Goal: Task Accomplishment & Management: Use online tool/utility

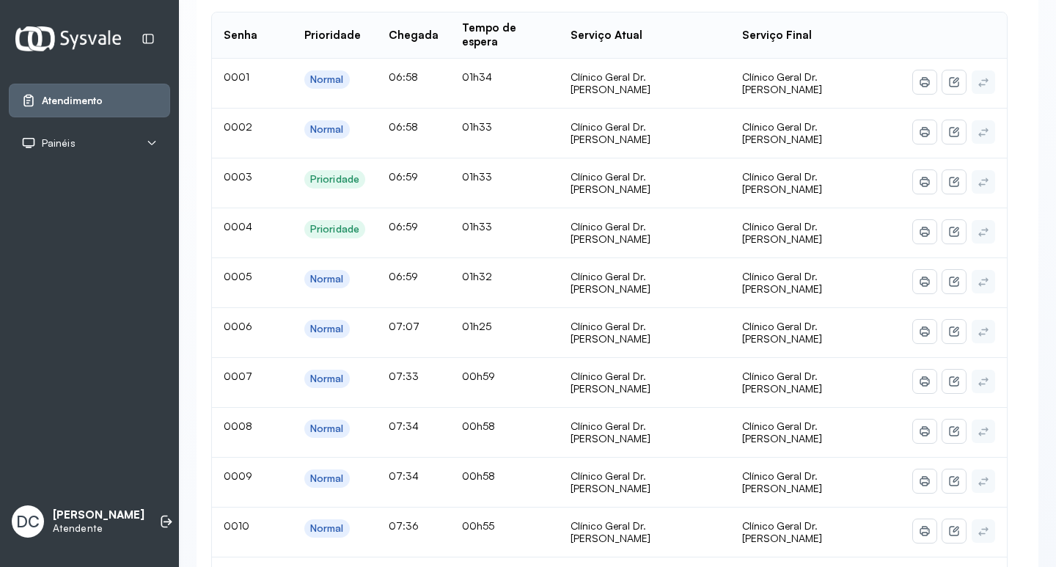
scroll to position [220, 0]
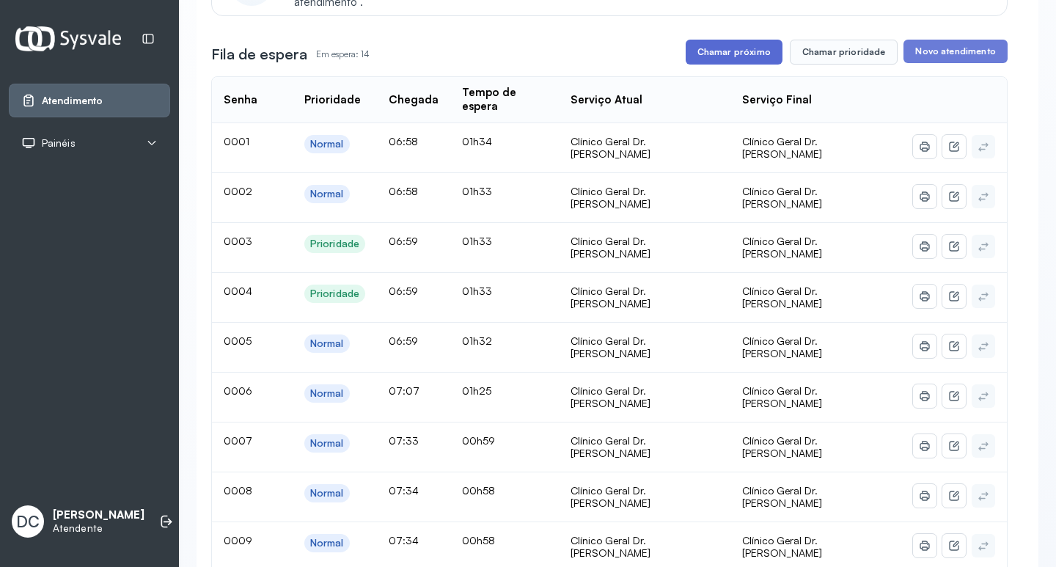
click at [723, 62] on button "Chamar próximo" at bounding box center [734, 52] width 97 height 25
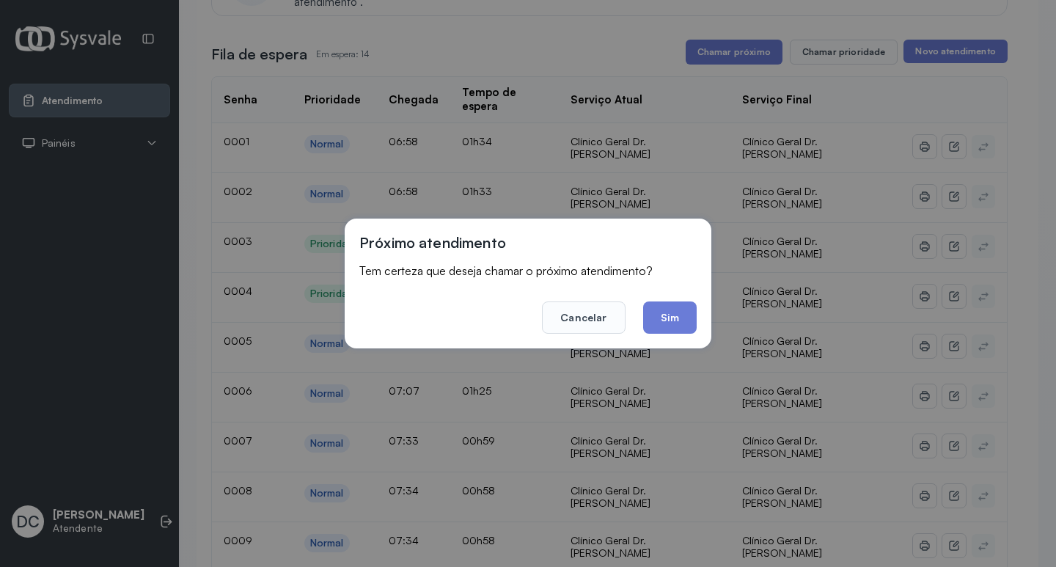
click at [671, 337] on div "Próximo atendimento Tem certeza que deseja chamar o próximo atendimento? Cancel…" at bounding box center [528, 284] width 367 height 130
click at [671, 328] on button "Sim" at bounding box center [670, 317] width 54 height 32
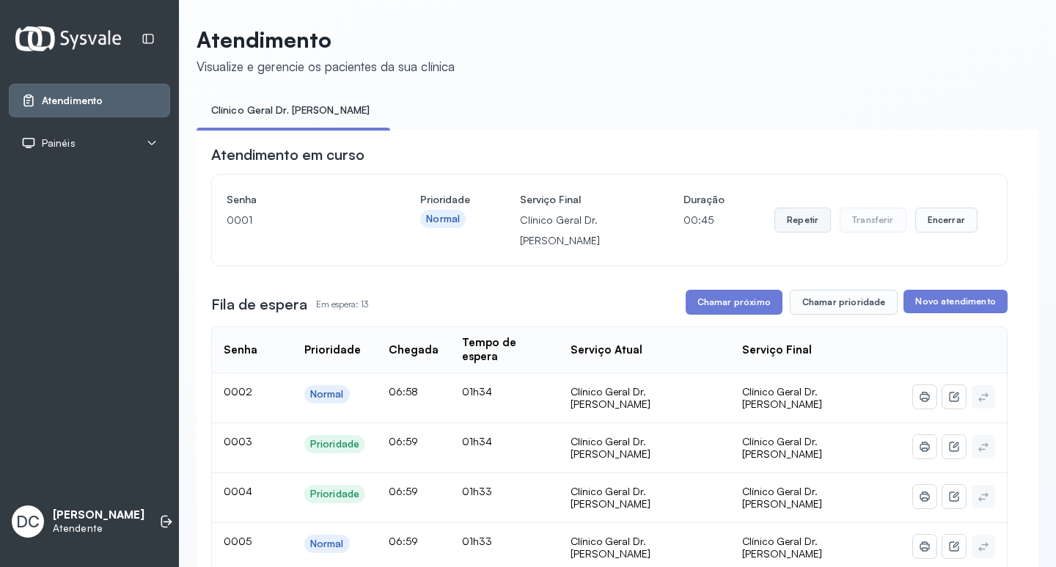
click at [795, 228] on button "Repetir" at bounding box center [802, 220] width 56 height 25
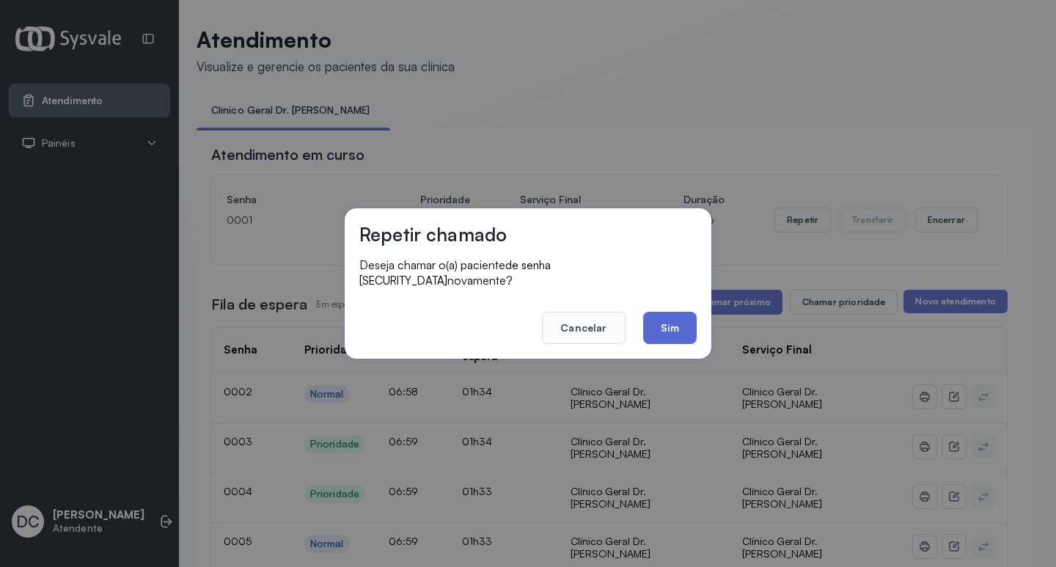
click at [658, 321] on button "Sim" at bounding box center [670, 328] width 54 height 32
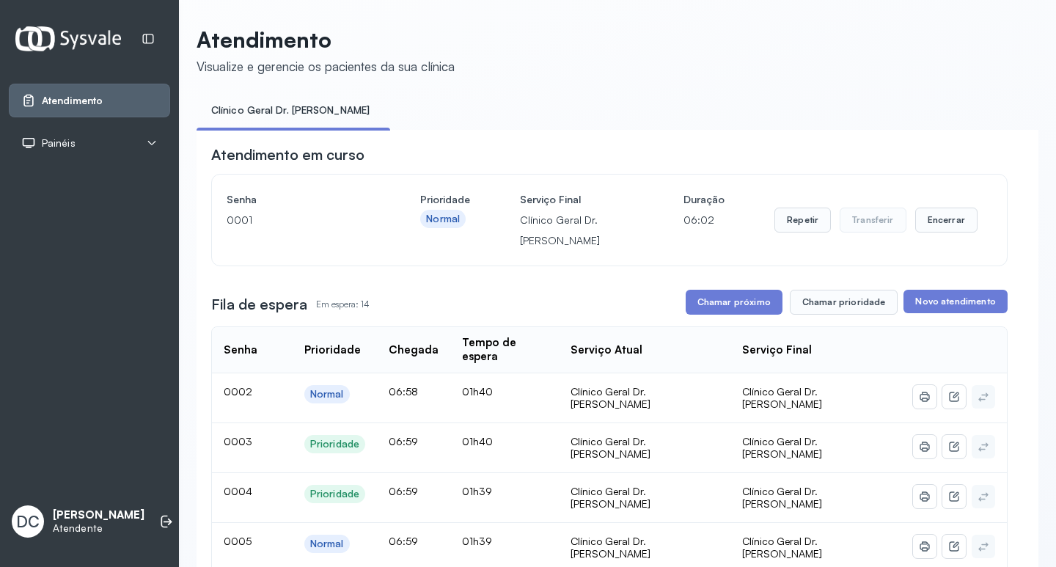
click at [701, 304] on button "Chamar próximo" at bounding box center [734, 302] width 97 height 25
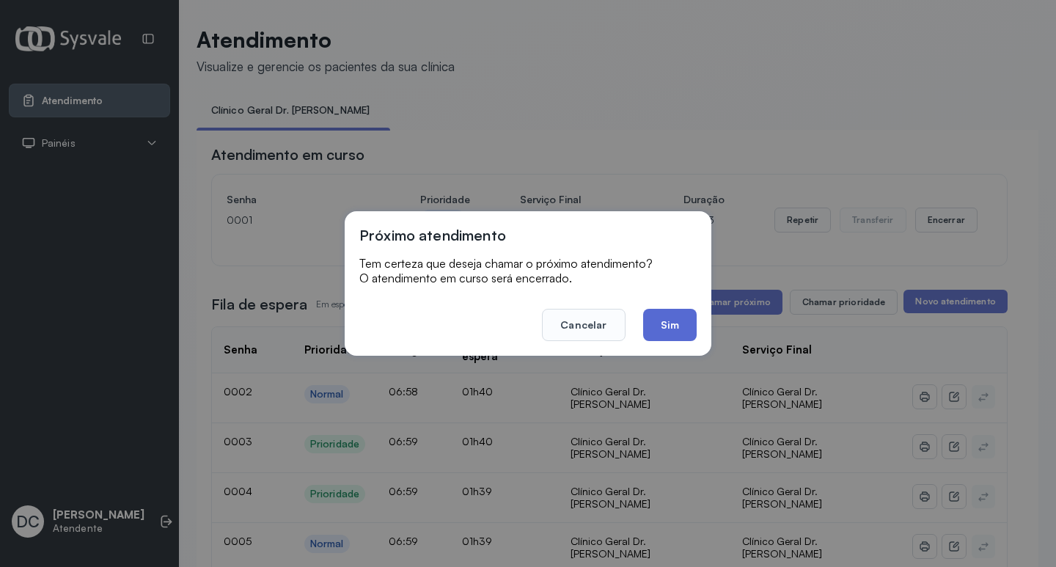
click at [654, 323] on button "Sim" at bounding box center [670, 325] width 54 height 32
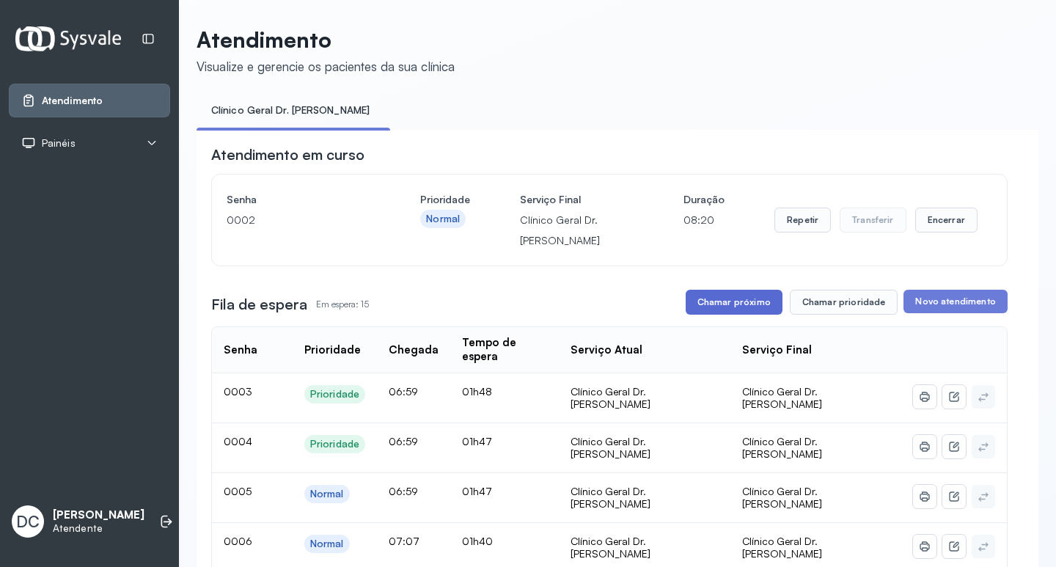
click at [696, 312] on button "Chamar próximo" at bounding box center [734, 302] width 97 height 25
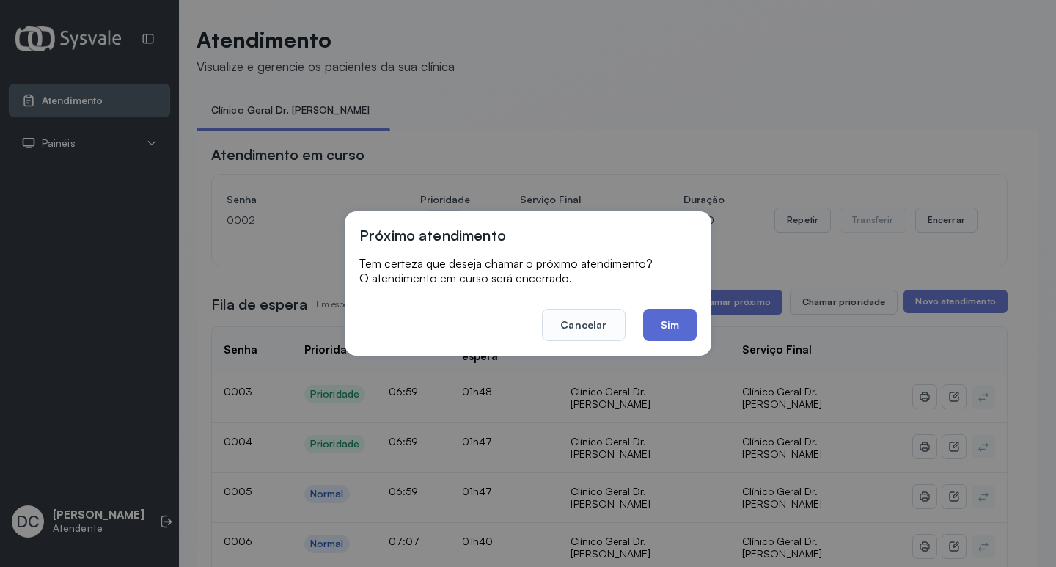
click at [685, 322] on button "Sim" at bounding box center [670, 325] width 54 height 32
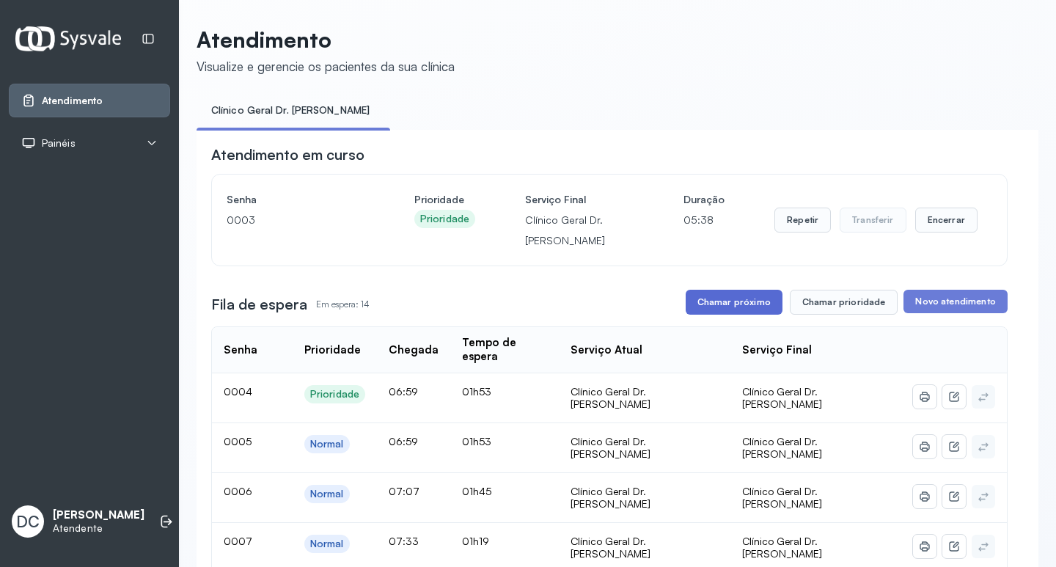
click at [730, 301] on button "Chamar próximo" at bounding box center [734, 302] width 97 height 25
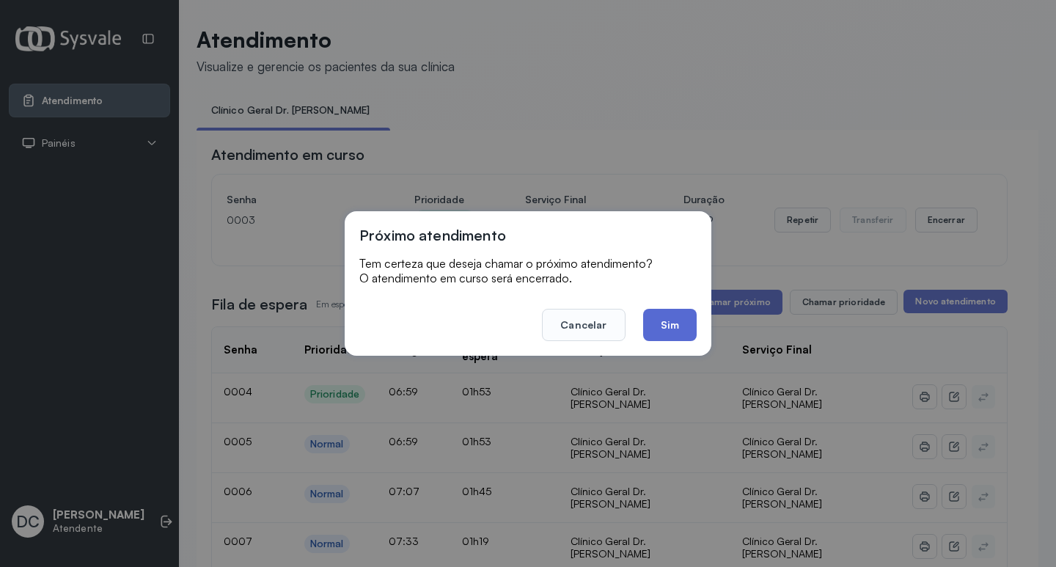
click at [686, 322] on button "Sim" at bounding box center [670, 325] width 54 height 32
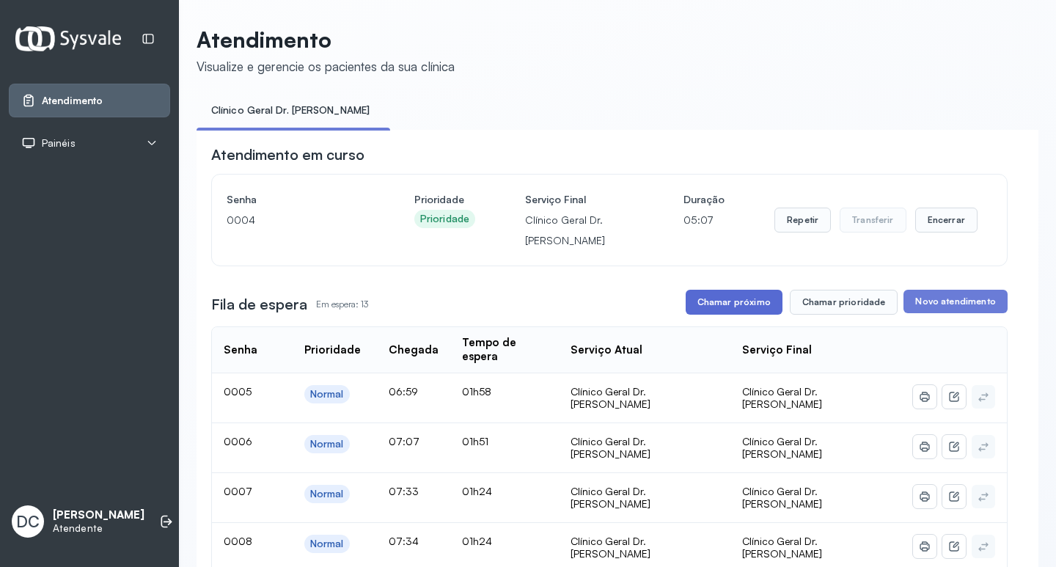
click at [706, 302] on button "Chamar próximo" at bounding box center [734, 302] width 97 height 25
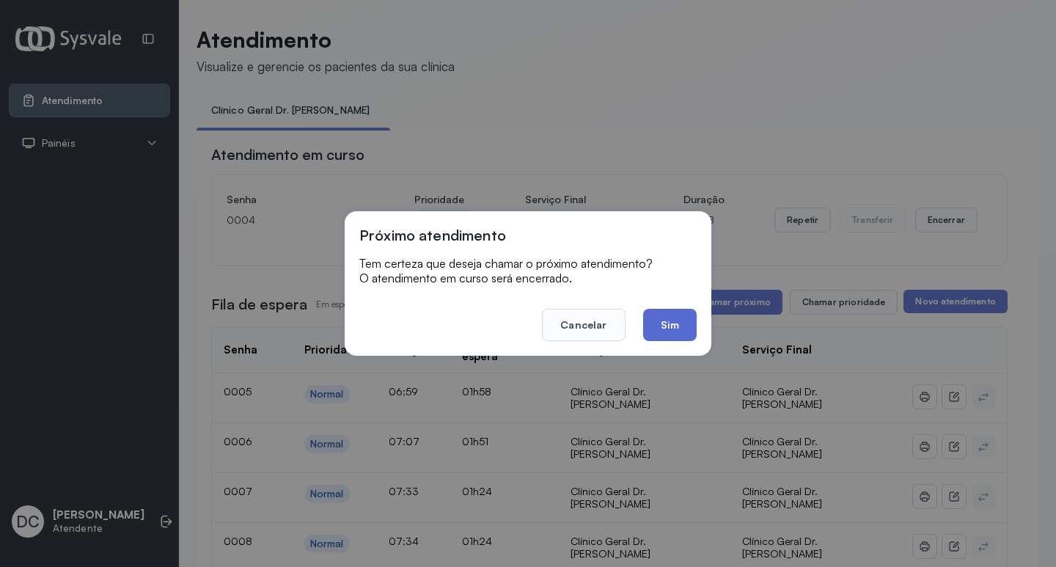
click at [658, 323] on button "Sim" at bounding box center [670, 325] width 54 height 32
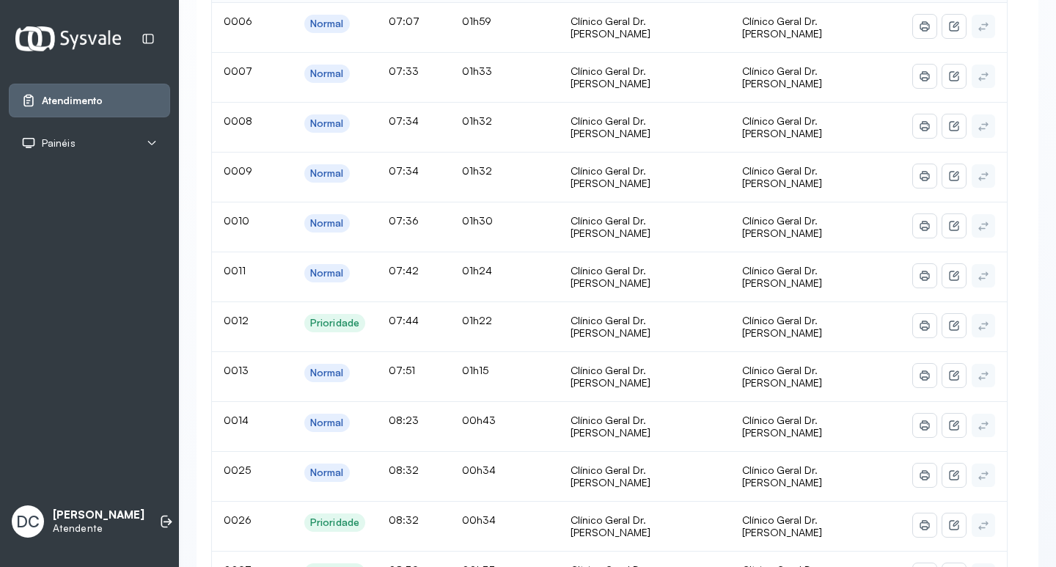
scroll to position [293, 0]
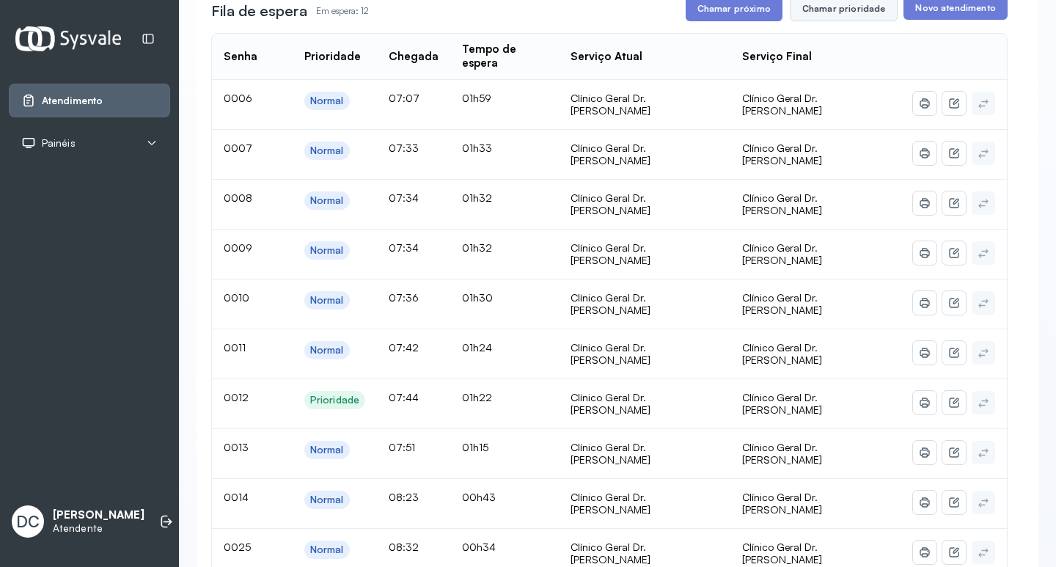
click at [827, 7] on button "Chamar prioridade" at bounding box center [844, 8] width 109 height 25
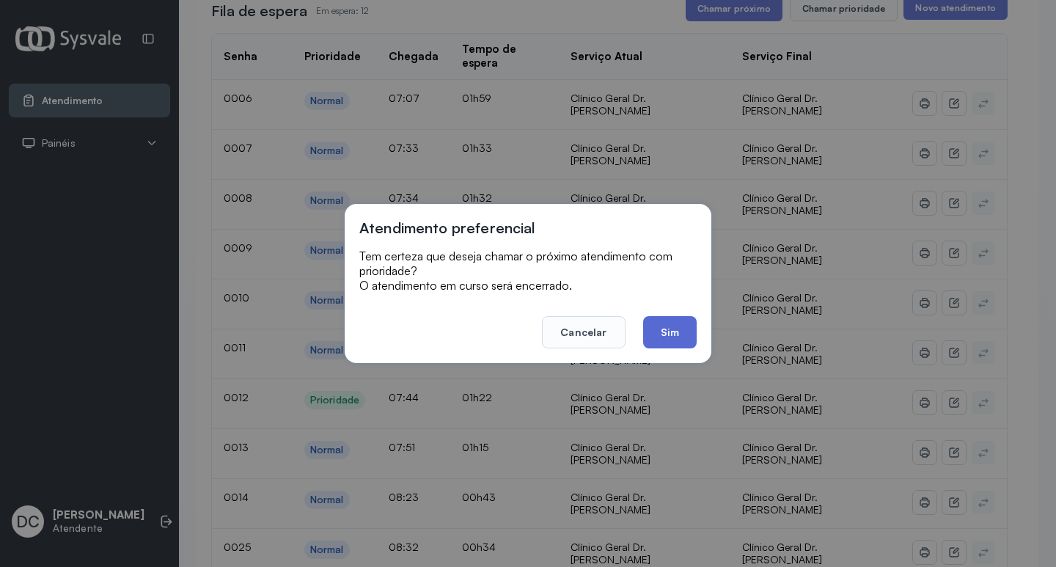
click at [664, 342] on button "Sim" at bounding box center [670, 332] width 54 height 32
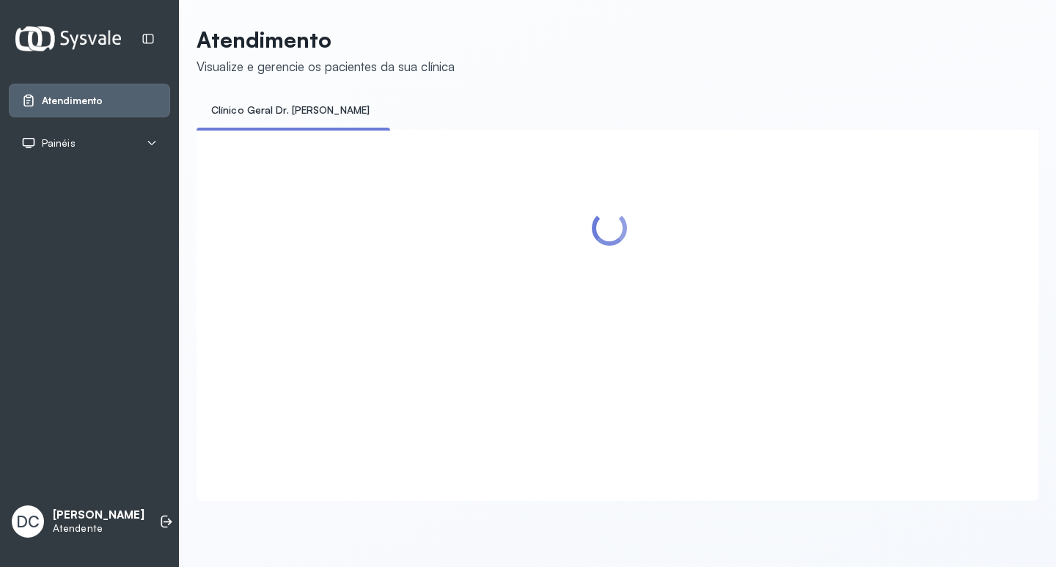
scroll to position [0, 0]
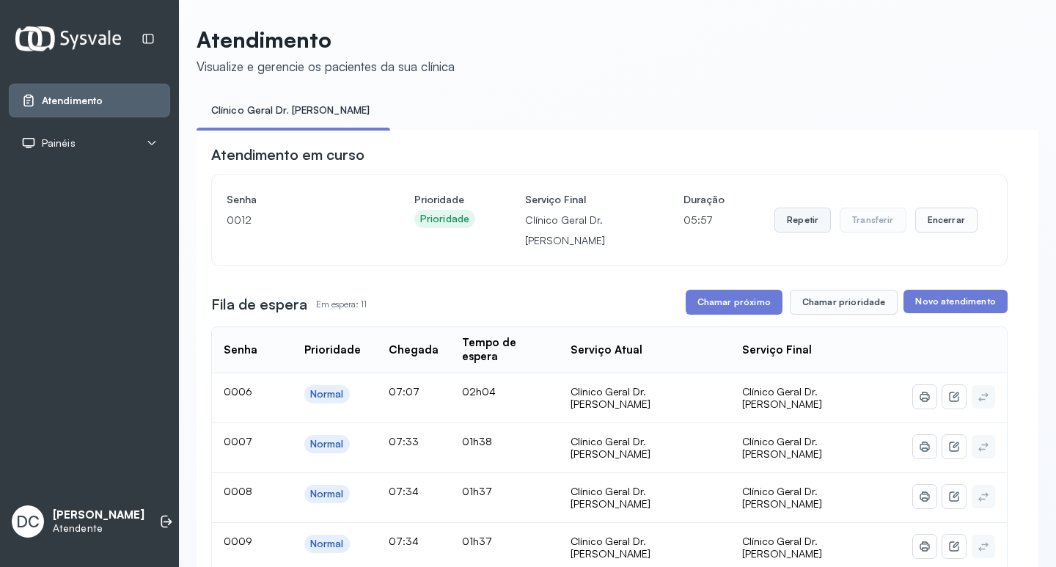
click at [792, 227] on button "Repetir" at bounding box center [802, 220] width 56 height 25
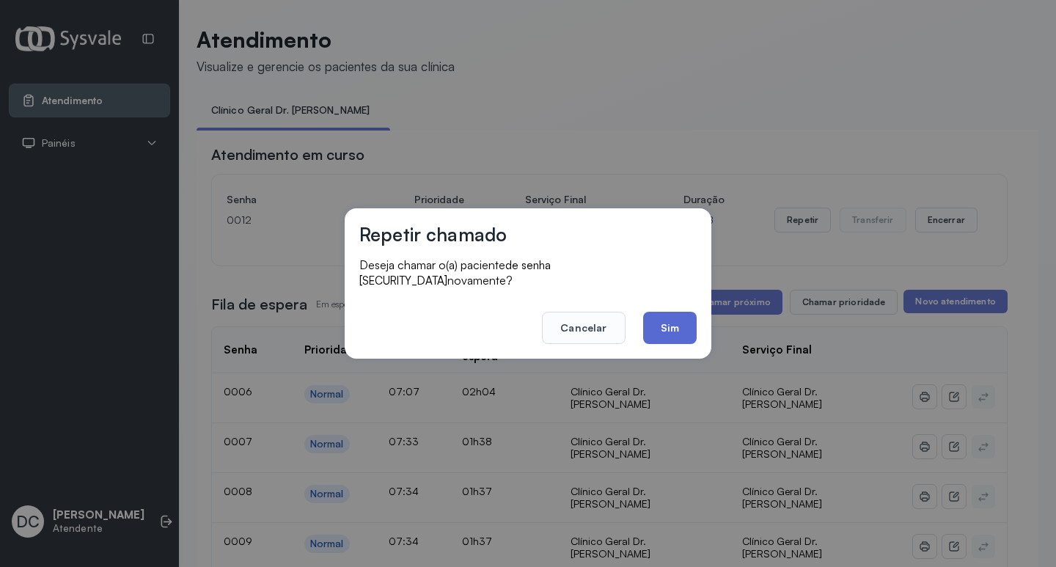
click at [677, 315] on button "Sim" at bounding box center [670, 328] width 54 height 32
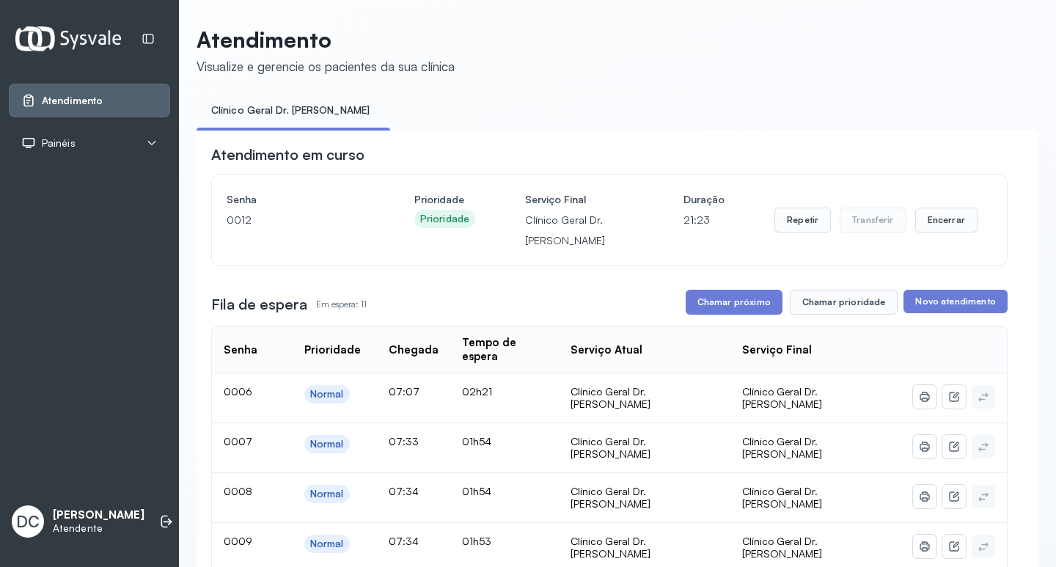
click at [755, 314] on button "Chamar próximo" at bounding box center [734, 302] width 97 height 25
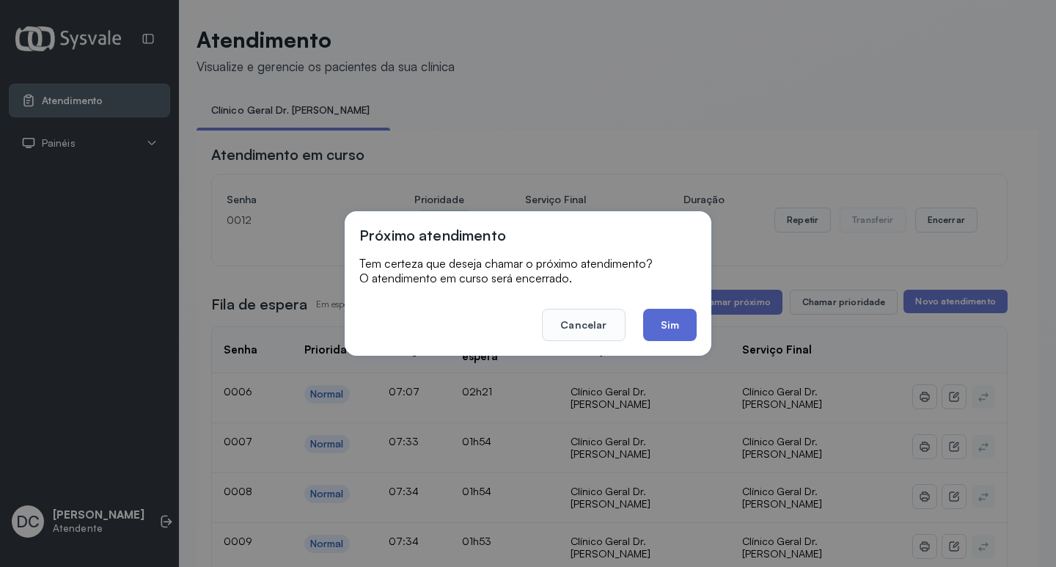
click at [680, 336] on button "Sim" at bounding box center [670, 325] width 54 height 32
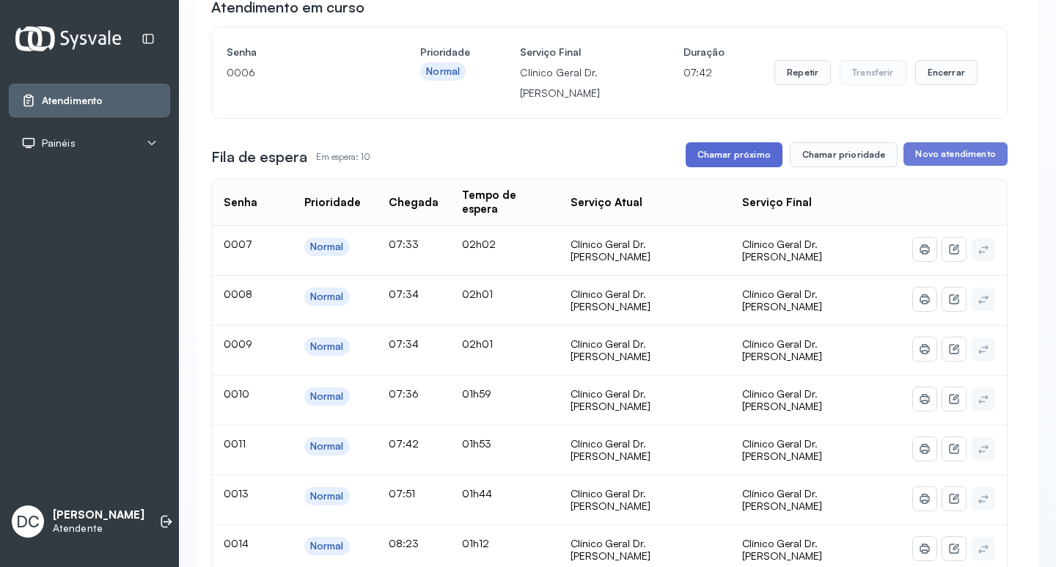
scroll to position [147, 0]
click at [748, 156] on button "Chamar próximo" at bounding box center [734, 155] width 97 height 25
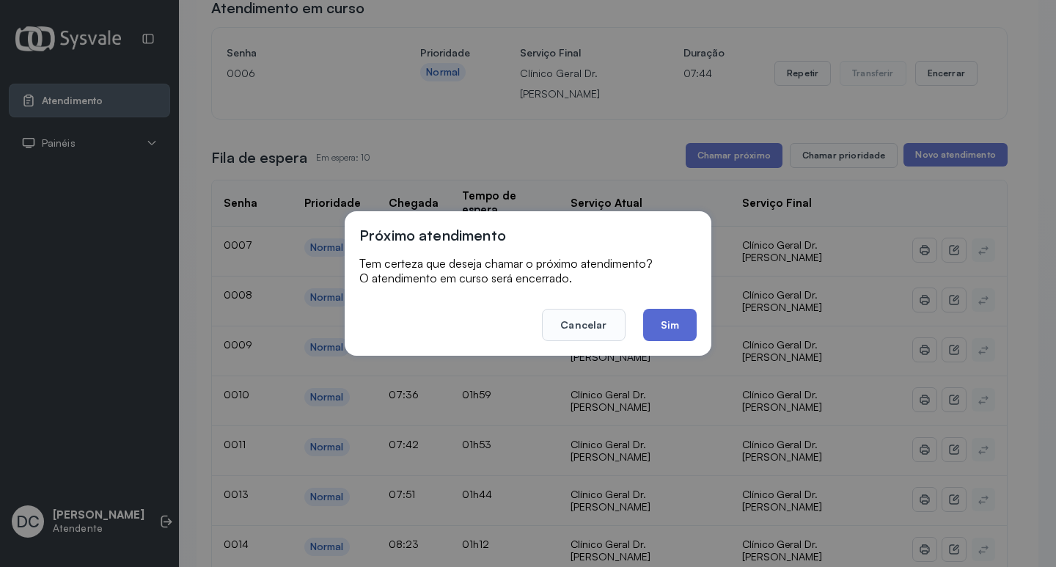
click at [681, 328] on button "Sim" at bounding box center [670, 325] width 54 height 32
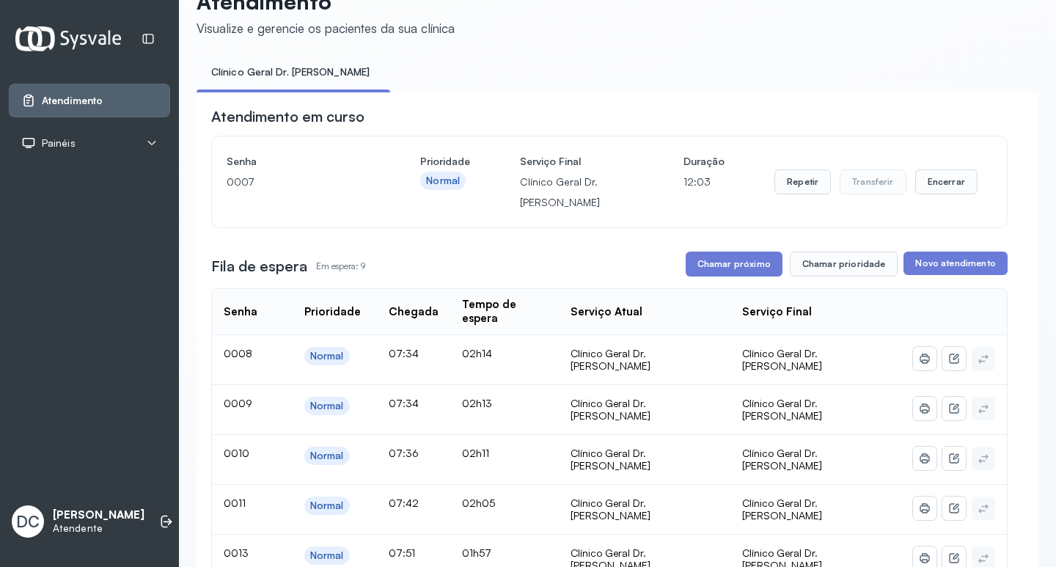
scroll to position [73, 0]
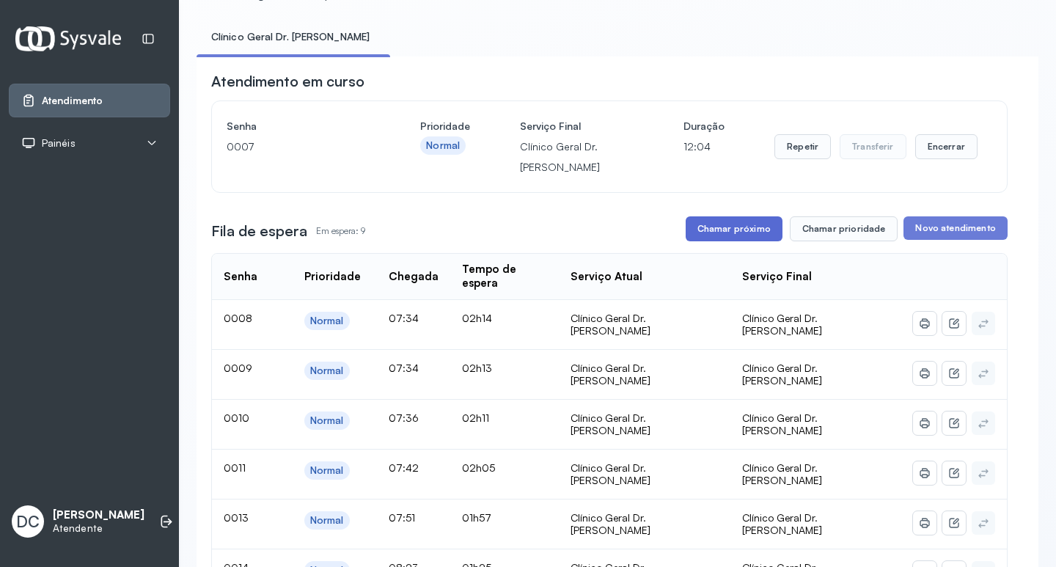
click at [714, 225] on button "Chamar próximo" at bounding box center [734, 228] width 97 height 25
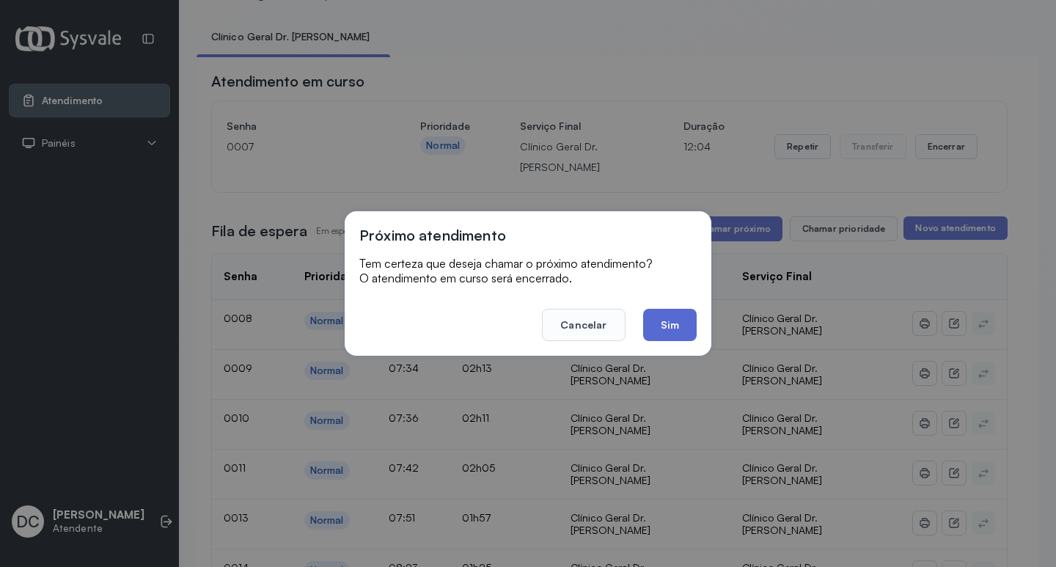
click at [675, 318] on button "Sim" at bounding box center [670, 325] width 54 height 32
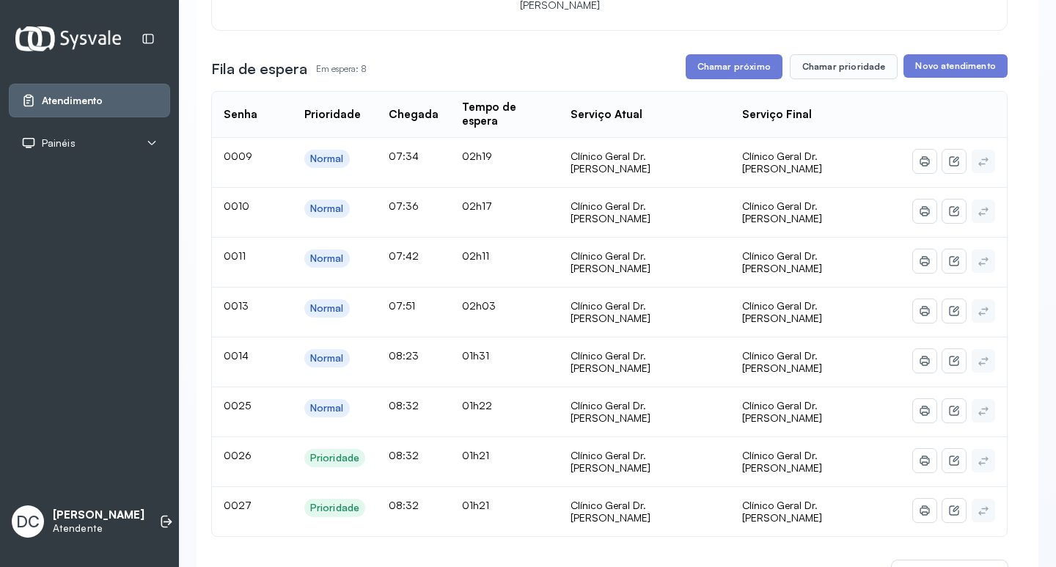
scroll to position [220, 0]
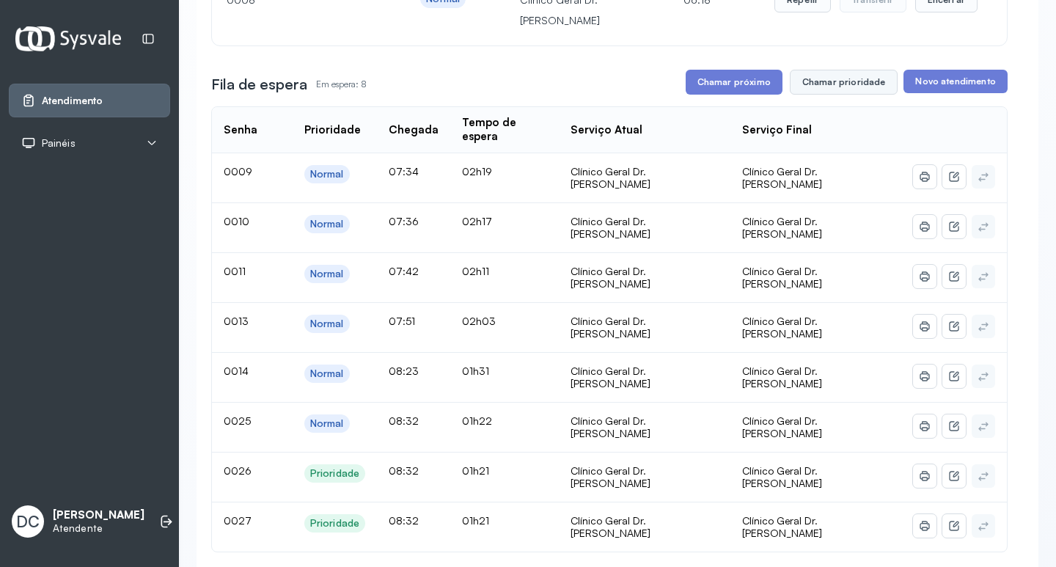
click at [861, 84] on button "Chamar prioridade" at bounding box center [844, 82] width 109 height 25
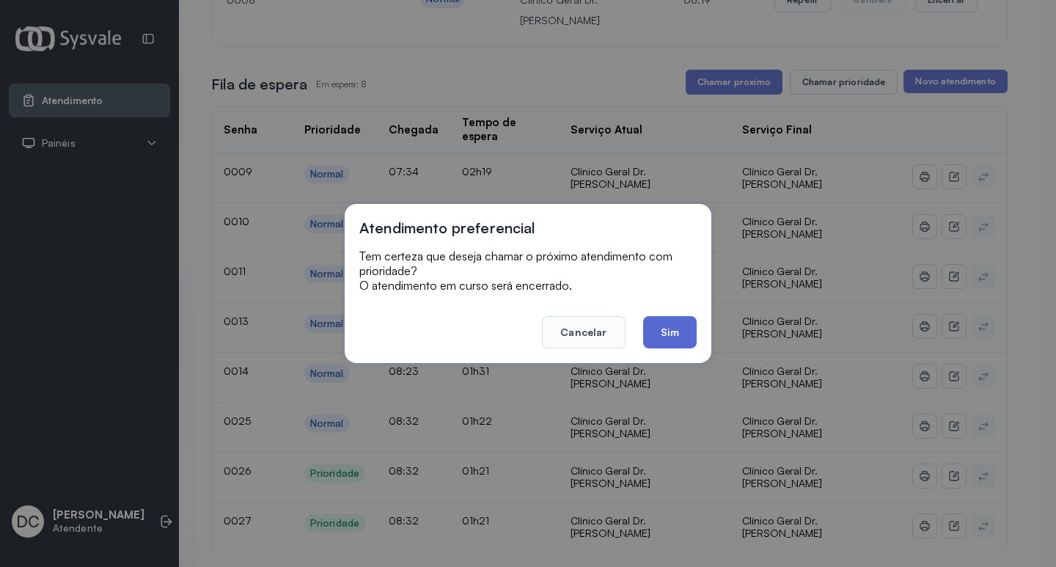
click at [678, 342] on button "Sim" at bounding box center [670, 332] width 54 height 32
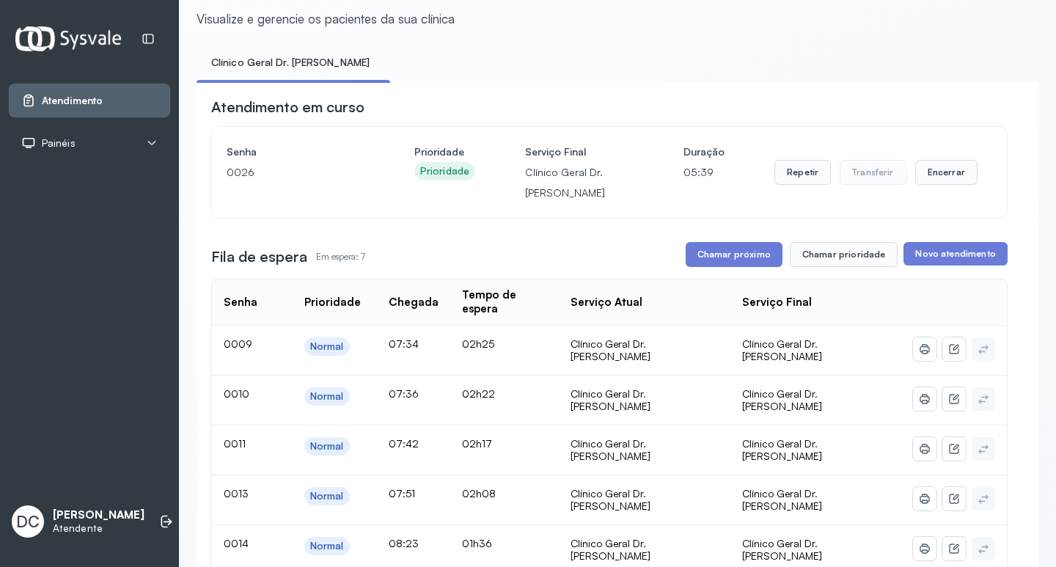
scroll to position [147, 0]
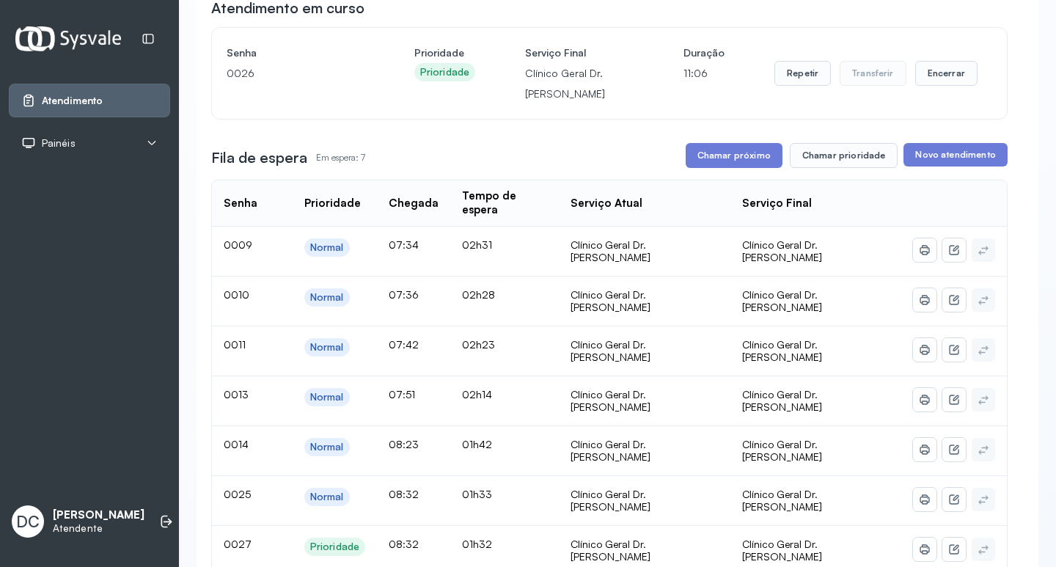
click at [742, 176] on div "Atendimento em curso Senha [SECURITY_DATA] Prioridade Prioridade Serviço Final …" at bounding box center [609, 525] width 796 height 1055
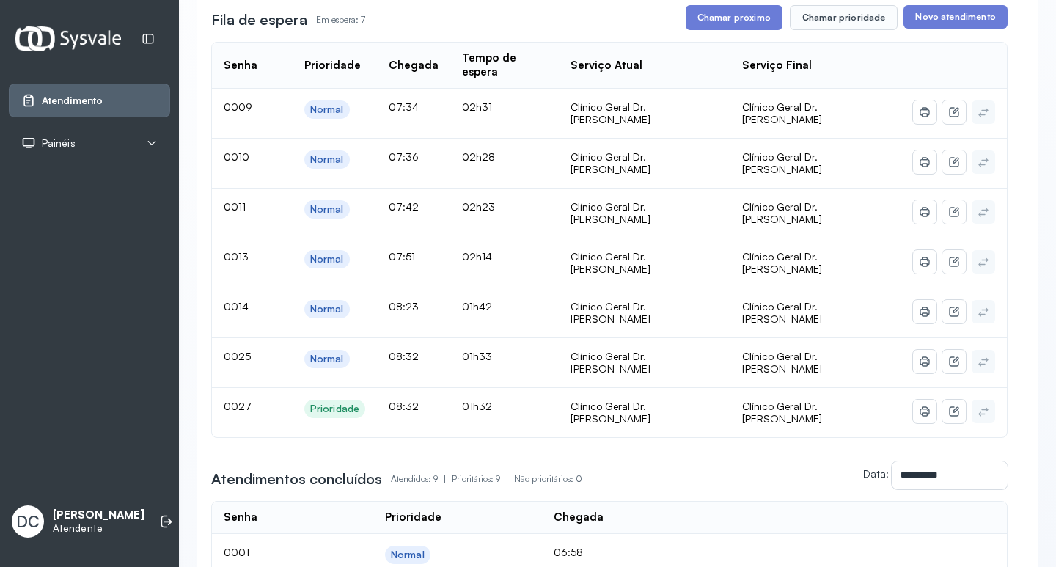
scroll to position [293, 0]
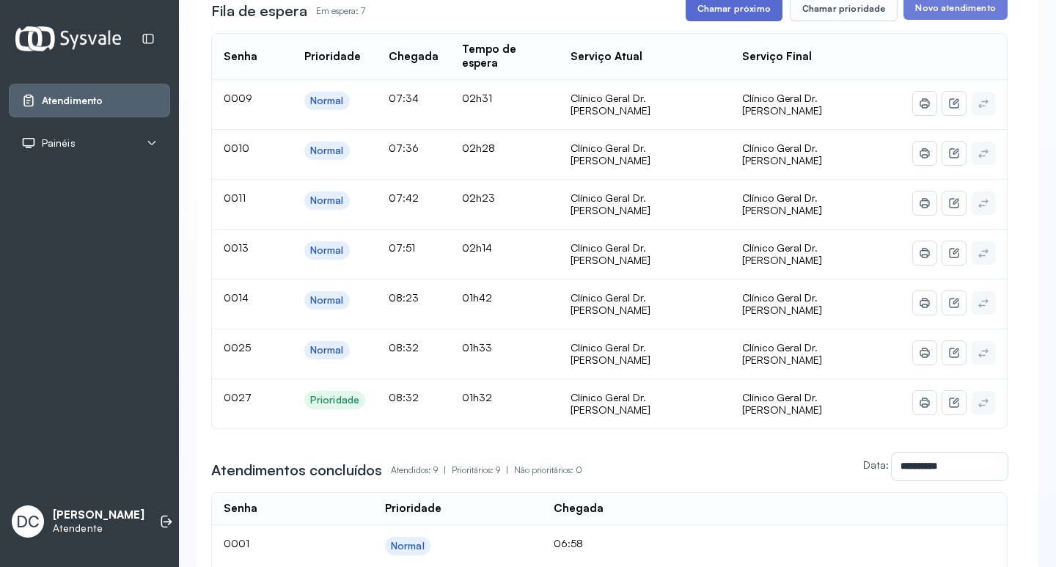
click at [752, 12] on button "Chamar próximo" at bounding box center [734, 8] width 97 height 25
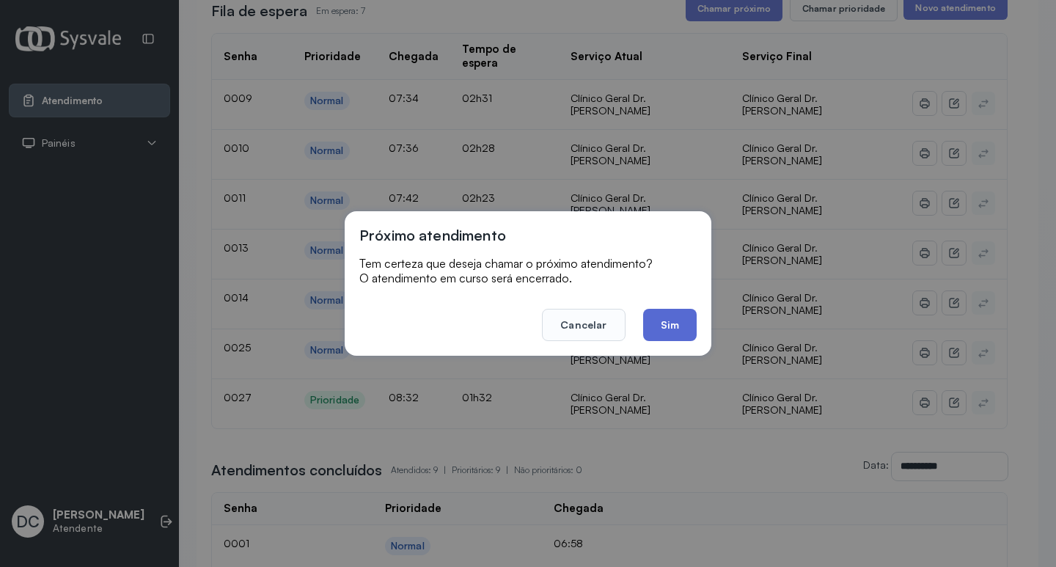
click at [679, 328] on button "Sim" at bounding box center [670, 325] width 54 height 32
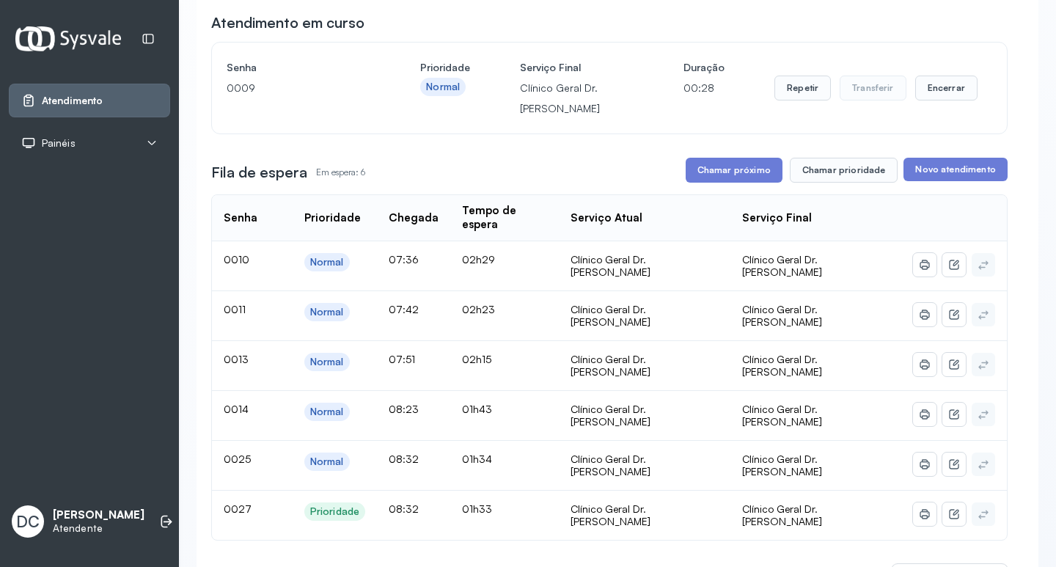
scroll to position [147, 0]
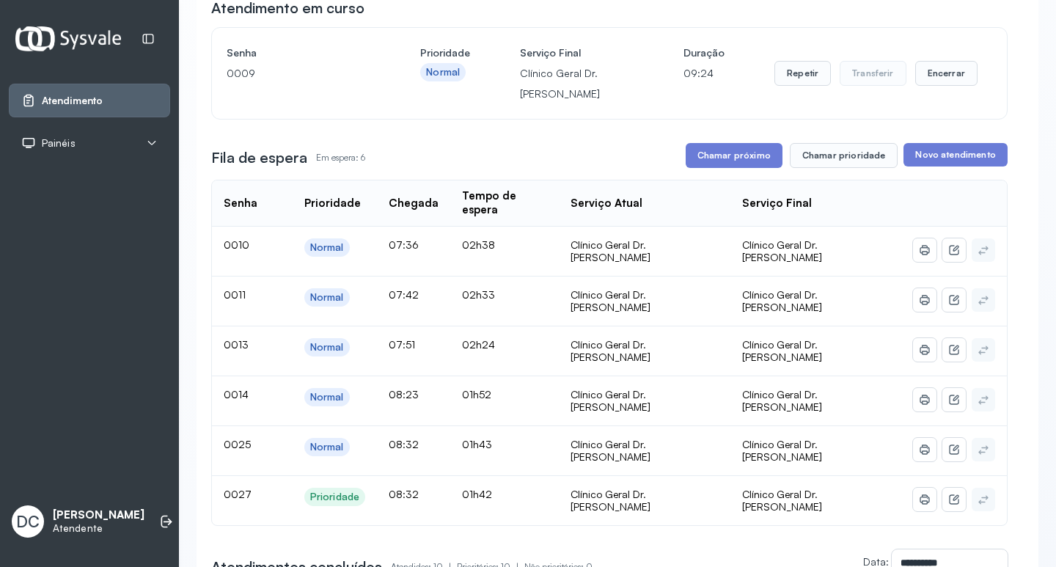
click at [708, 145] on div "**********" at bounding box center [609, 522] width 796 height 1048
click at [705, 149] on button "Chamar próximo" at bounding box center [734, 155] width 97 height 25
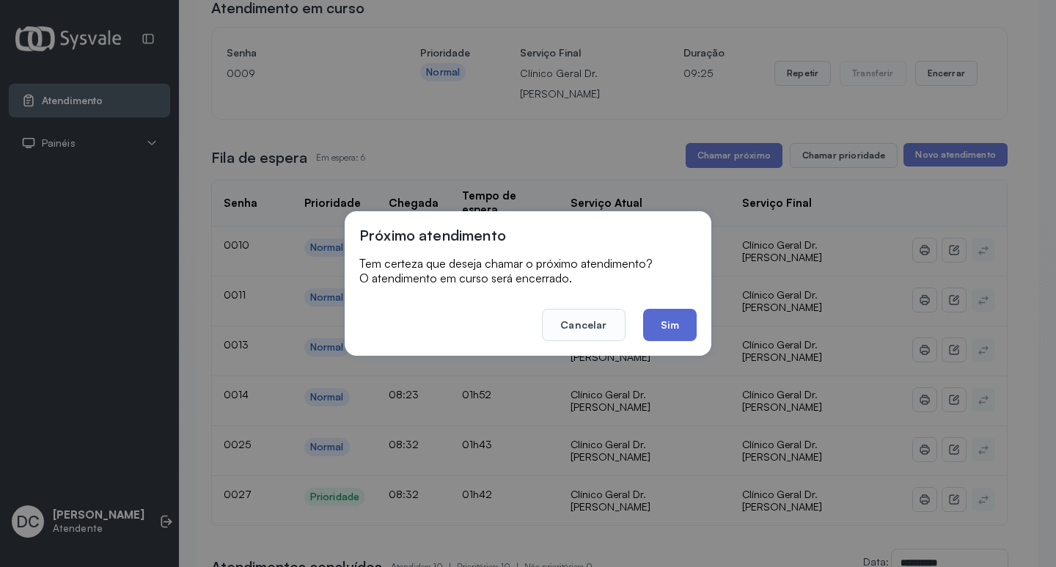
click at [674, 320] on button "Sim" at bounding box center [670, 325] width 54 height 32
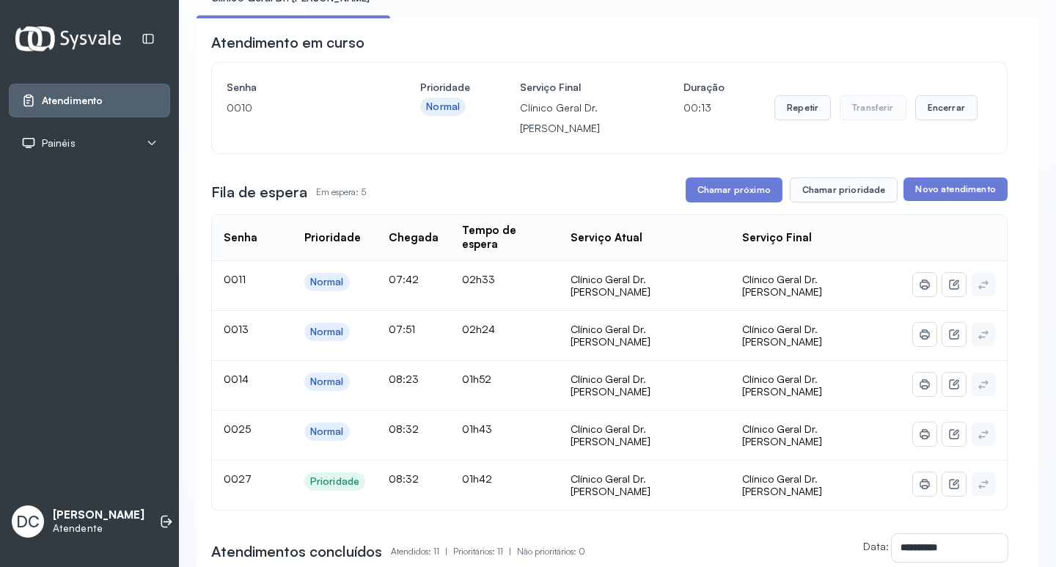
scroll to position [220, 0]
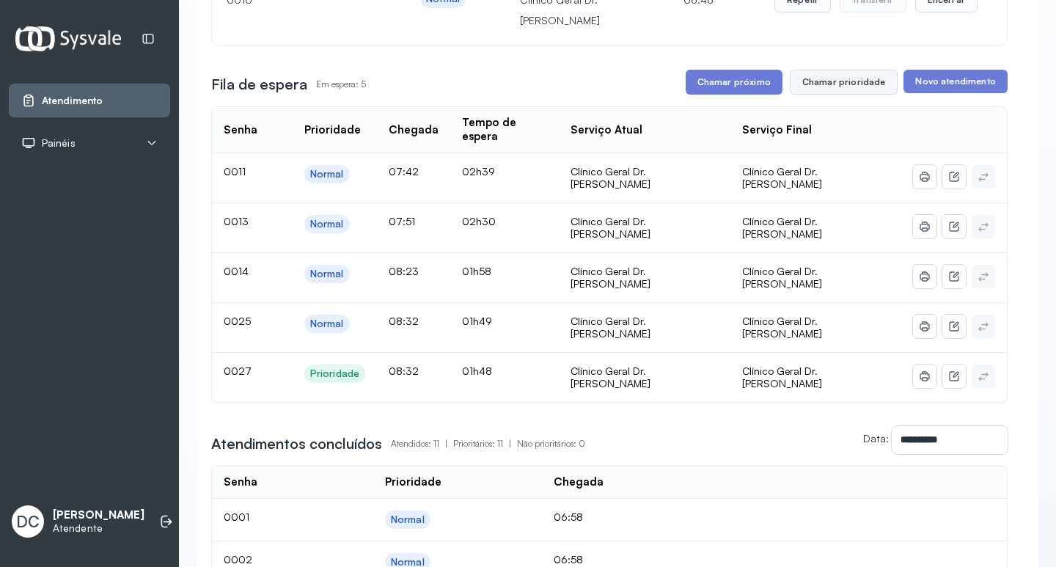
click at [821, 83] on button "Chamar prioridade" at bounding box center [844, 82] width 109 height 25
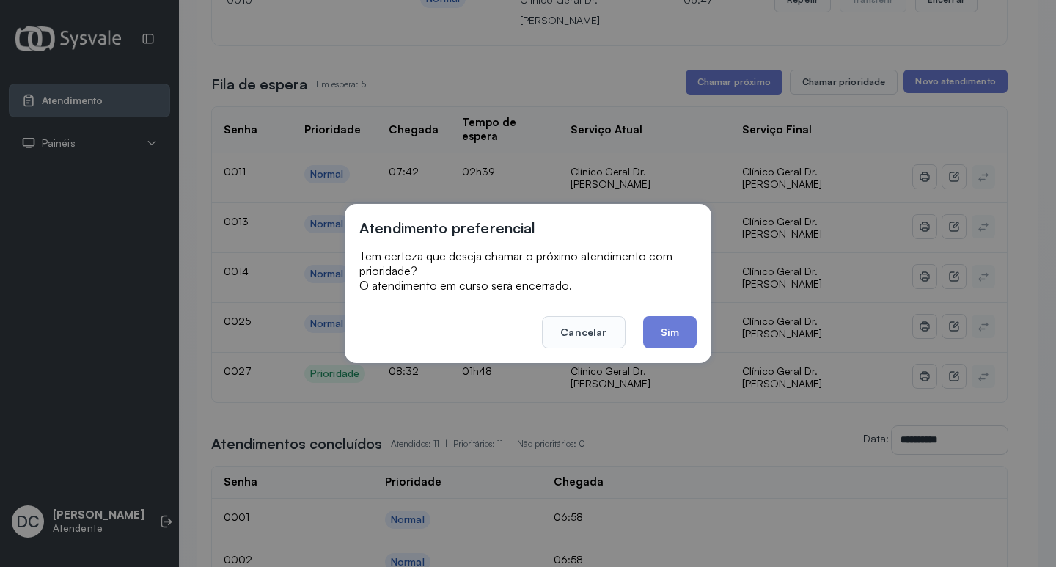
click at [661, 365] on div "Atendimento preferencial Tem certeza que deseja chamar o próximo atendimento co…" at bounding box center [528, 283] width 1056 height 567
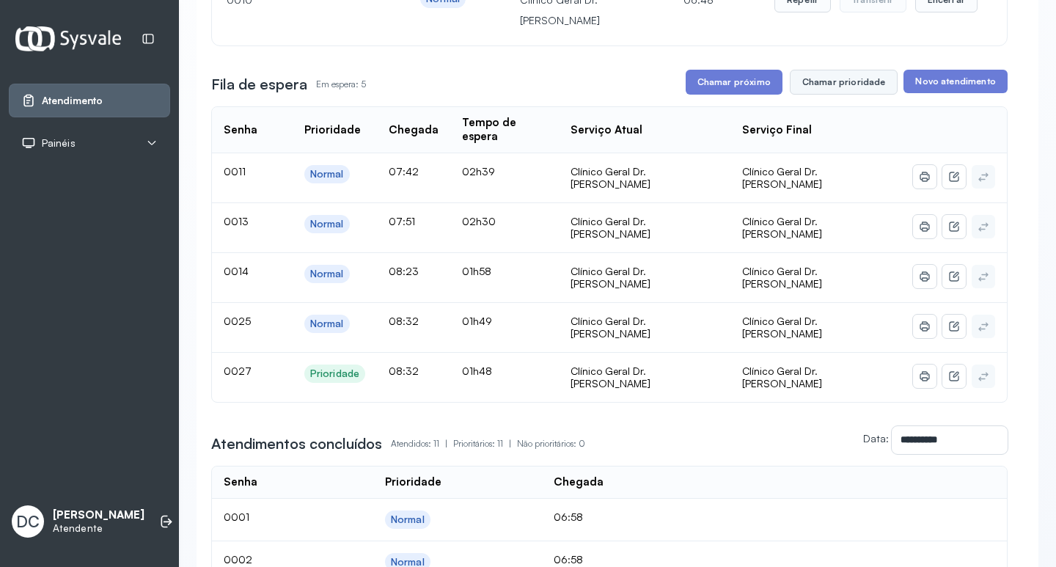
click at [806, 95] on button "Chamar prioridade" at bounding box center [844, 82] width 109 height 25
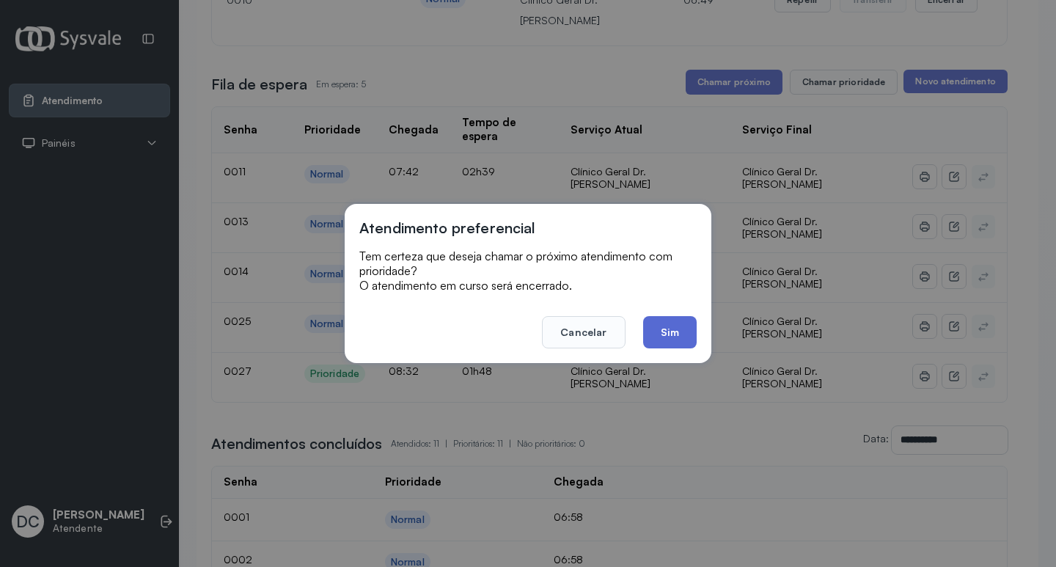
click at [672, 331] on button "Sim" at bounding box center [670, 332] width 54 height 32
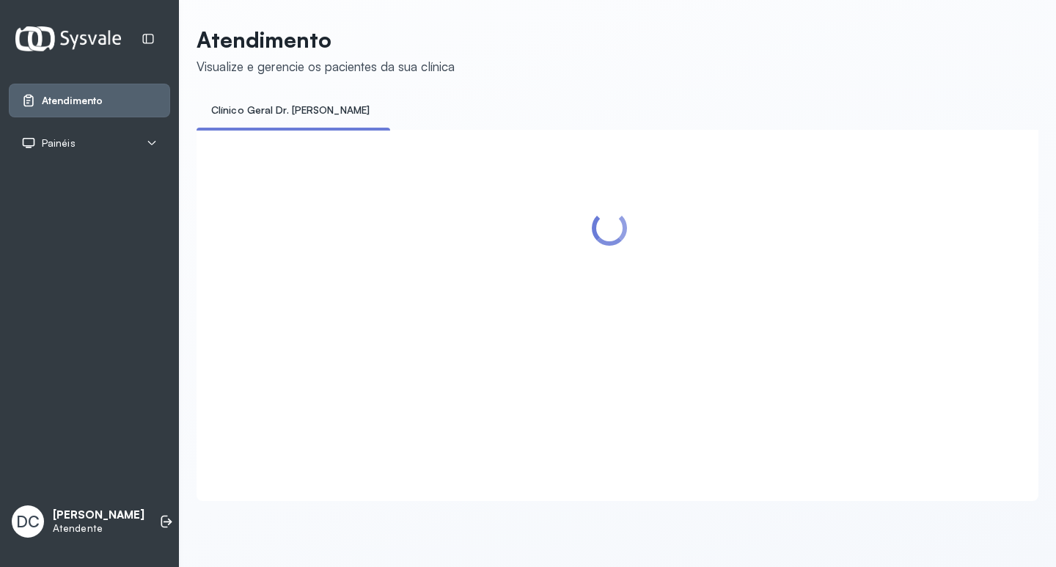
scroll to position [0, 0]
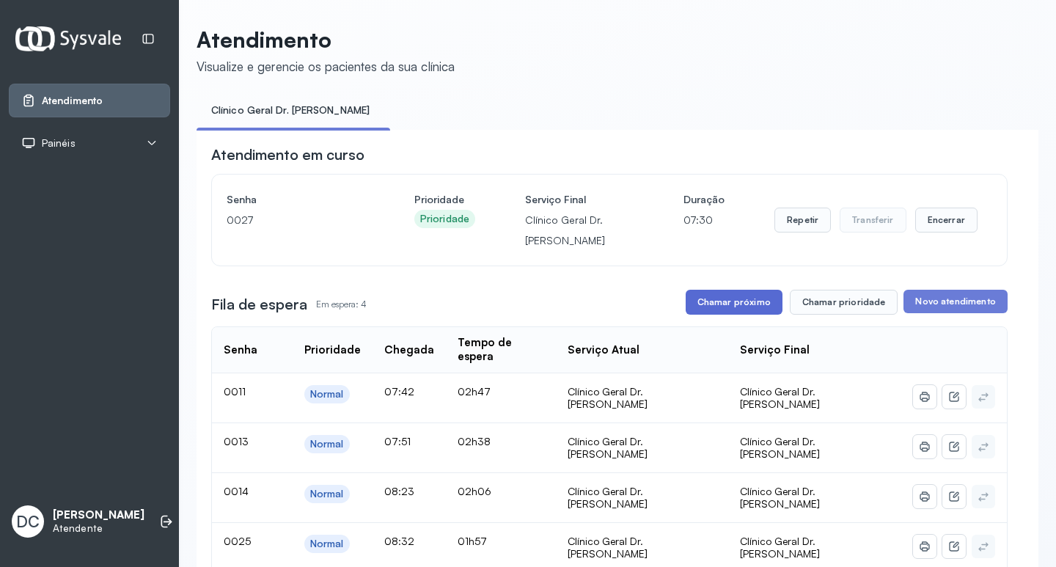
click at [744, 302] on button "Chamar próximo" at bounding box center [734, 302] width 97 height 25
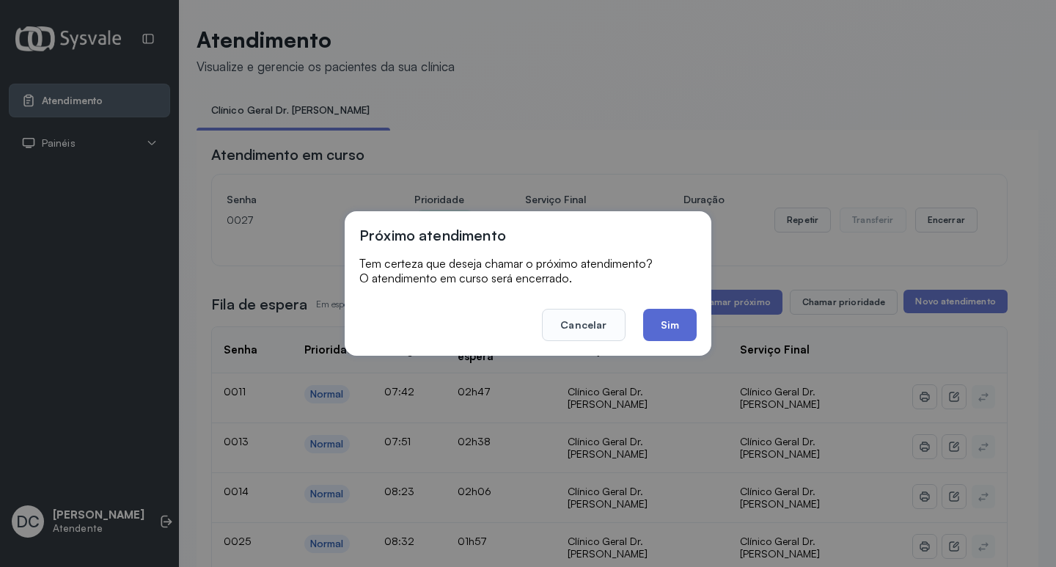
click at [673, 320] on button "Sim" at bounding box center [670, 325] width 54 height 32
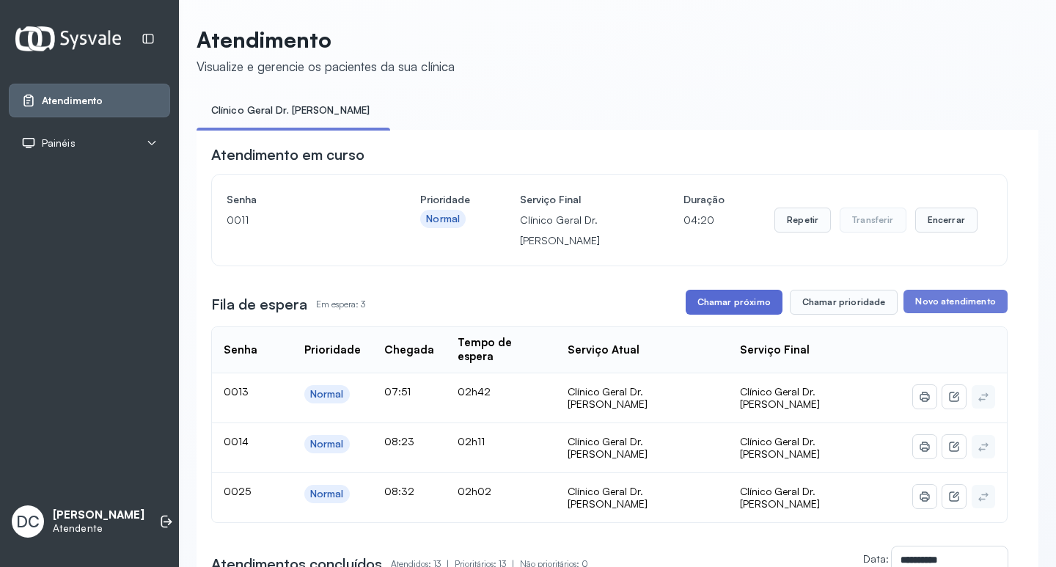
click at [720, 312] on button "Chamar próximo" at bounding box center [734, 302] width 97 height 25
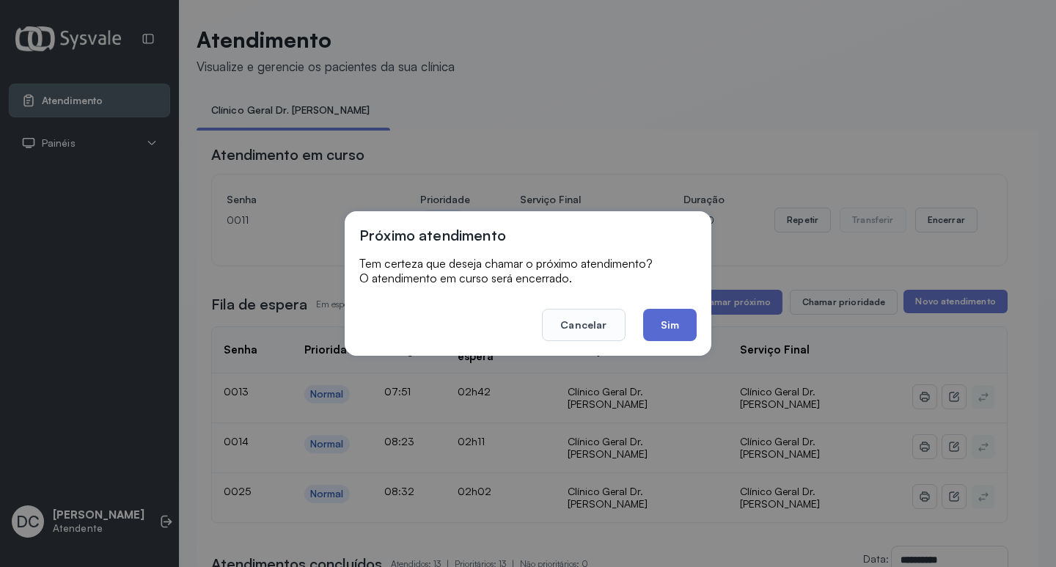
click at [647, 332] on button "Sim" at bounding box center [670, 325] width 54 height 32
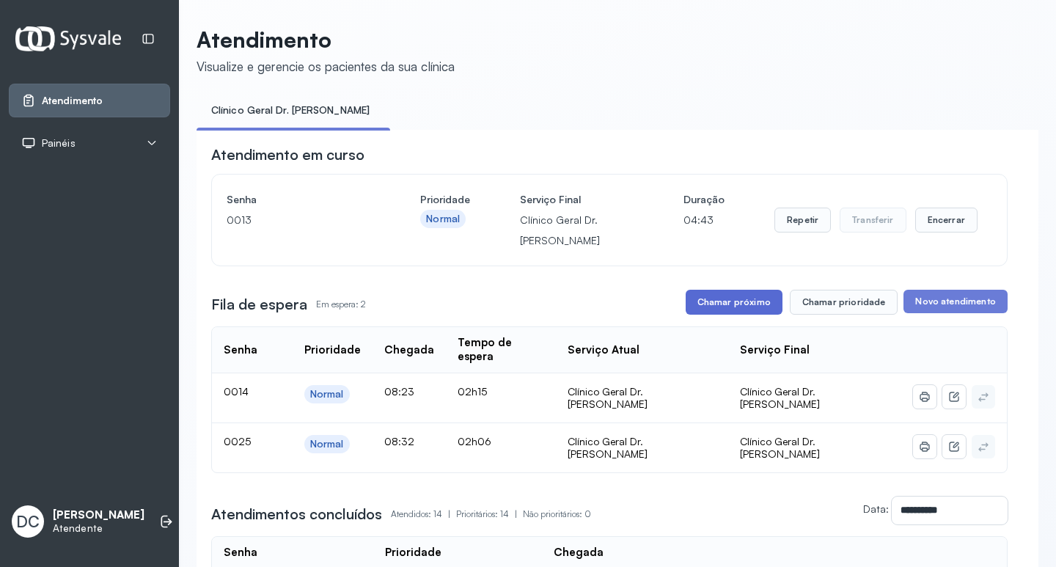
click at [733, 302] on button "Chamar próximo" at bounding box center [734, 302] width 97 height 25
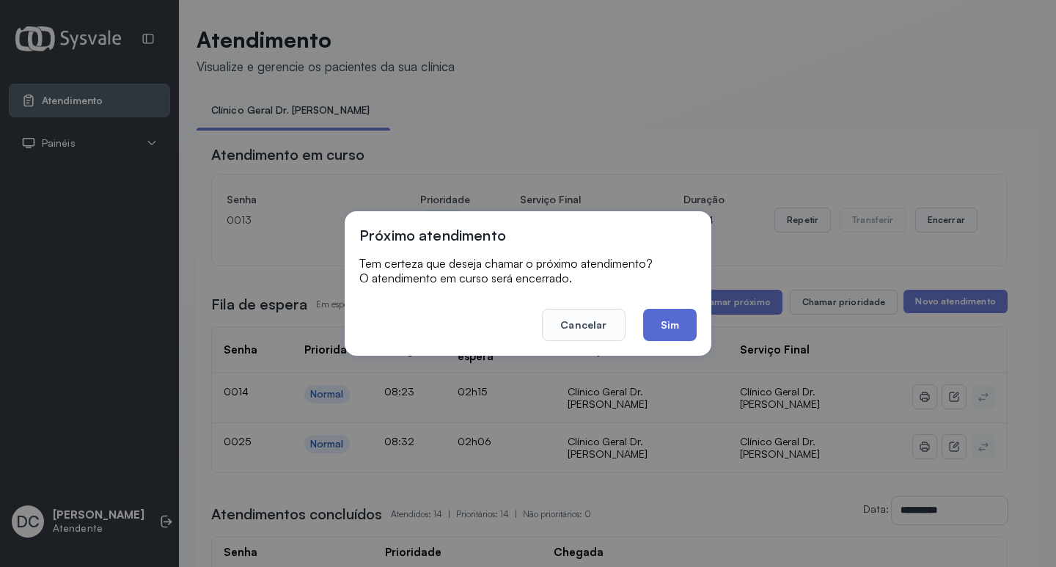
click at [674, 321] on button "Sim" at bounding box center [670, 325] width 54 height 32
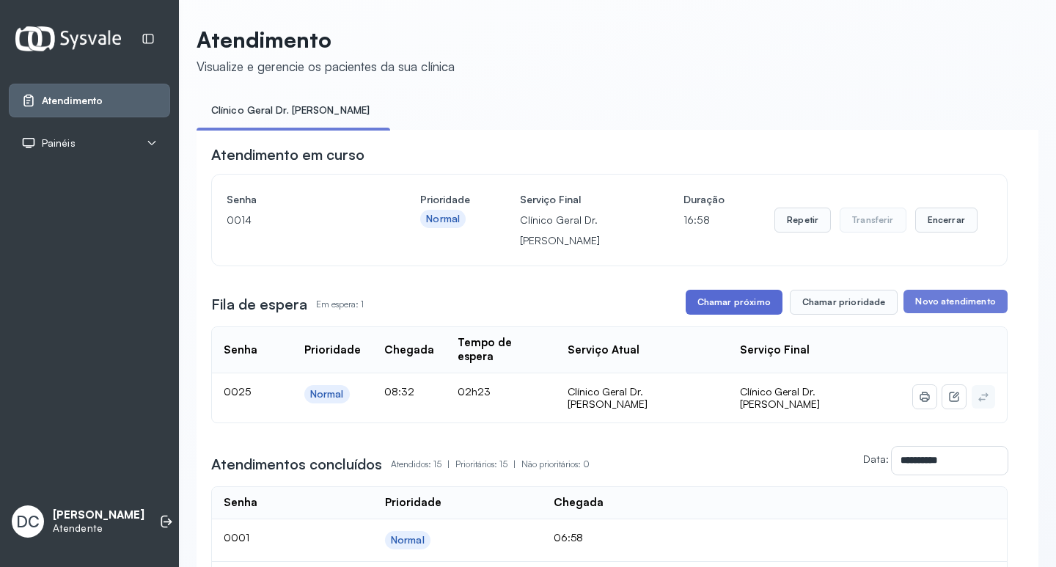
click at [702, 296] on button "Chamar próximo" at bounding box center [734, 302] width 97 height 25
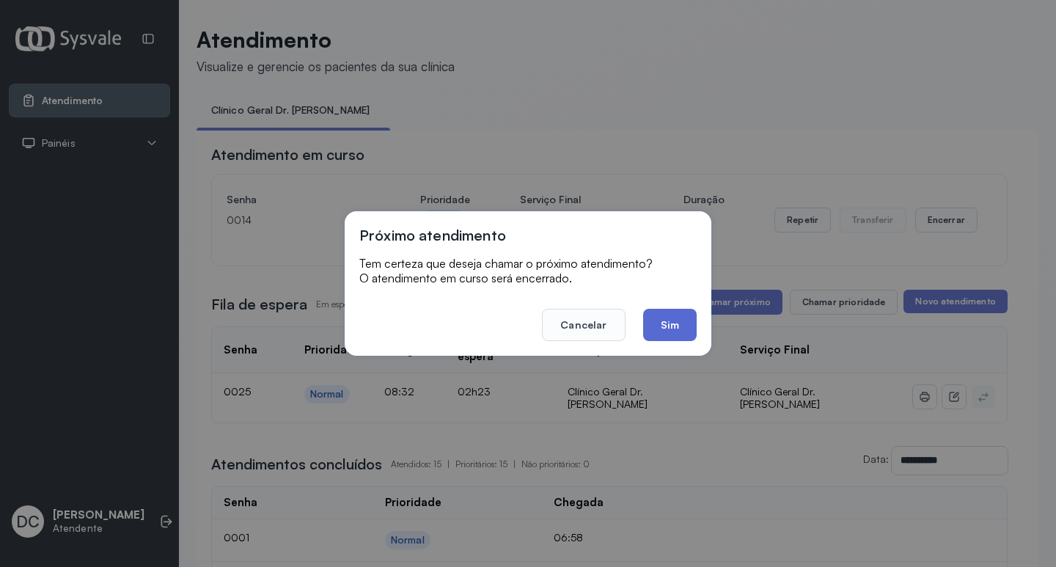
click at [663, 326] on button "Sim" at bounding box center [670, 325] width 54 height 32
